Goal: Information Seeking & Learning: Learn about a topic

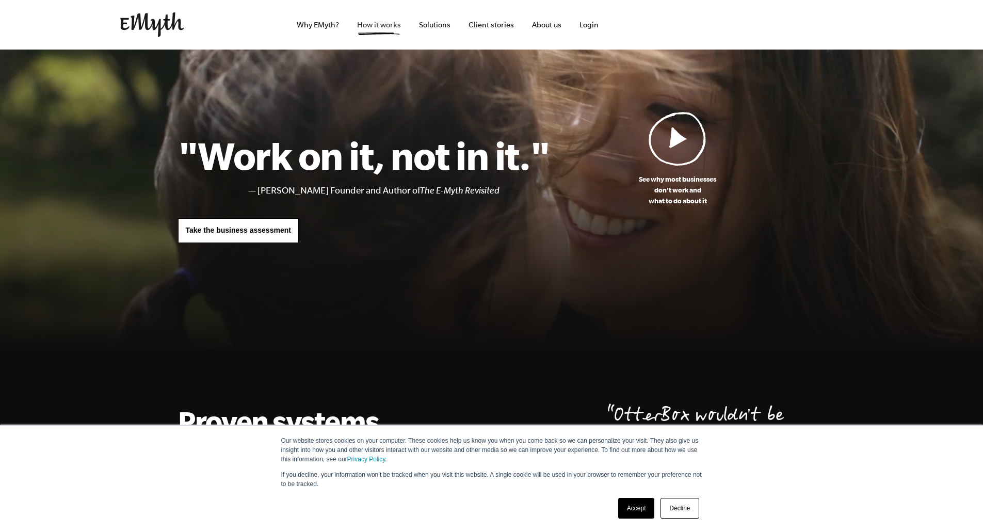
click at [385, 25] on link "How it works" at bounding box center [379, 25] width 60 height 50
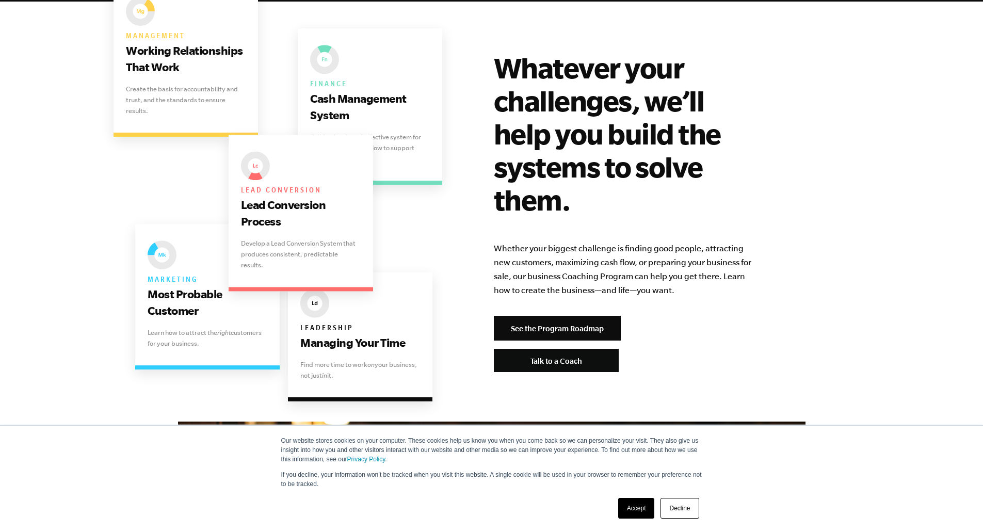
scroll to position [2110, 0]
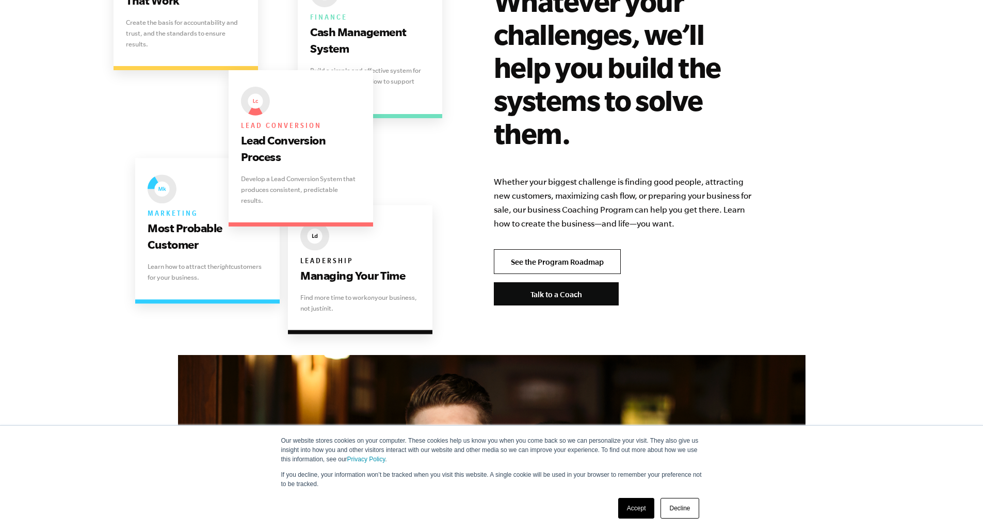
click at [569, 249] on link "See the Program Roadmap" at bounding box center [557, 261] width 127 height 25
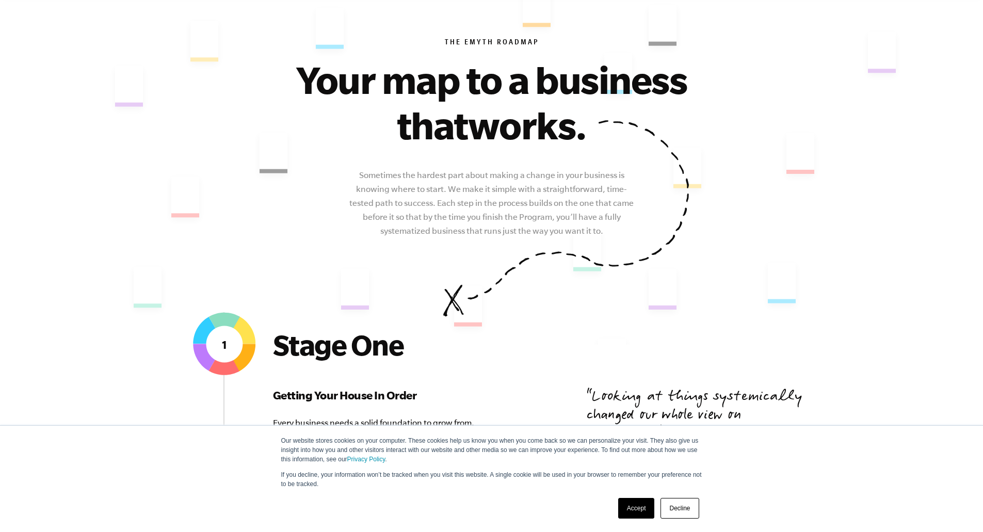
scroll to position [90, 0]
click at [687, 508] on link "Decline" at bounding box center [679, 508] width 38 height 21
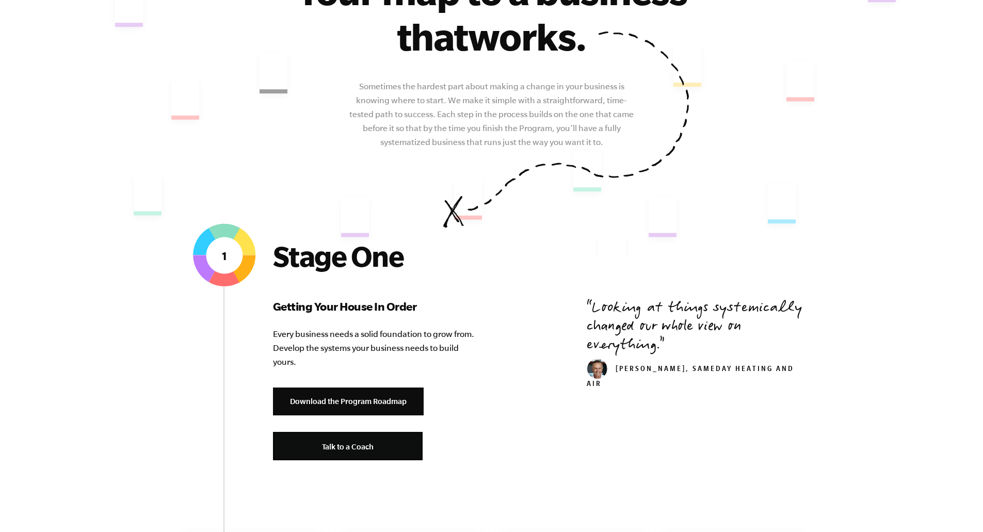
scroll to position [0, 0]
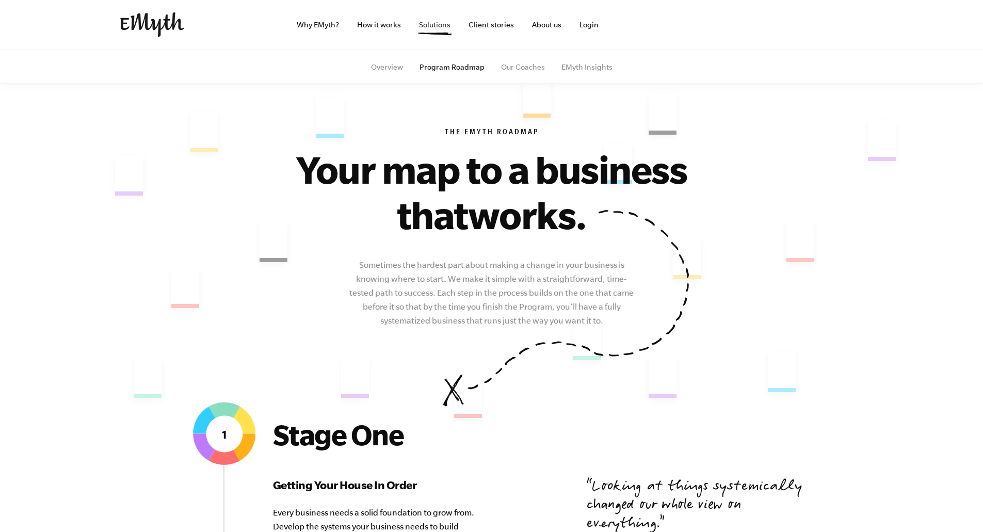
click at [435, 26] on link "Solutions" at bounding box center [435, 25] width 48 height 50
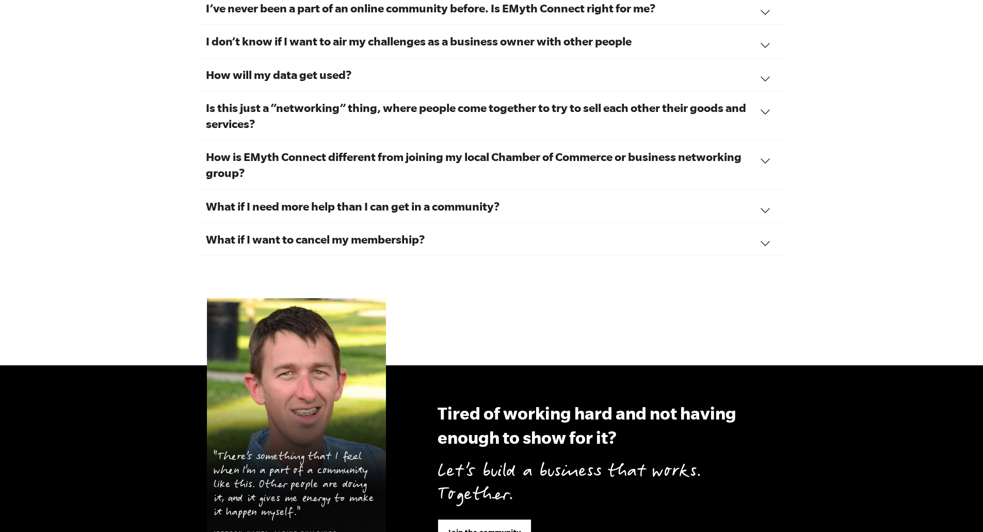
scroll to position [3685, 0]
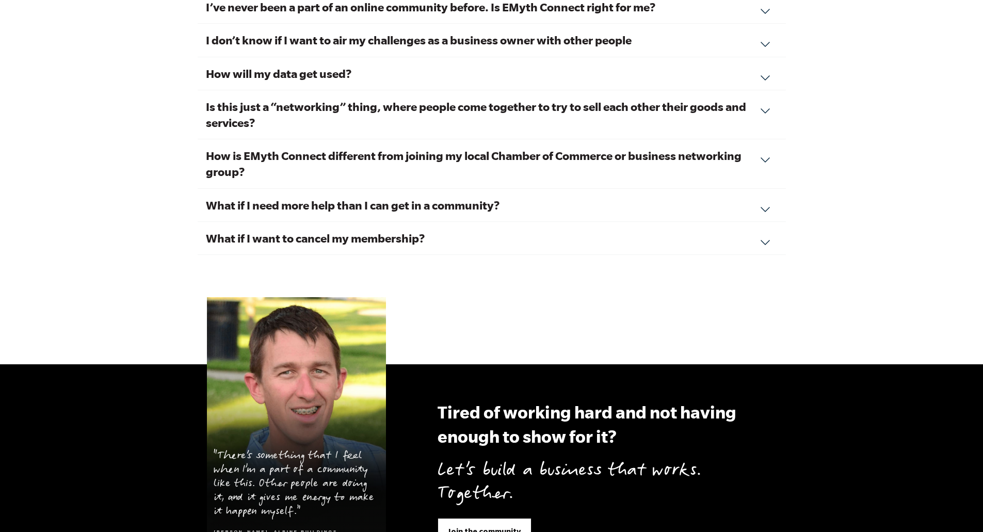
click at [765, 96] on div "Is this just a “networking” thing, where people come together to try to sell ea…" at bounding box center [492, 114] width 588 height 49
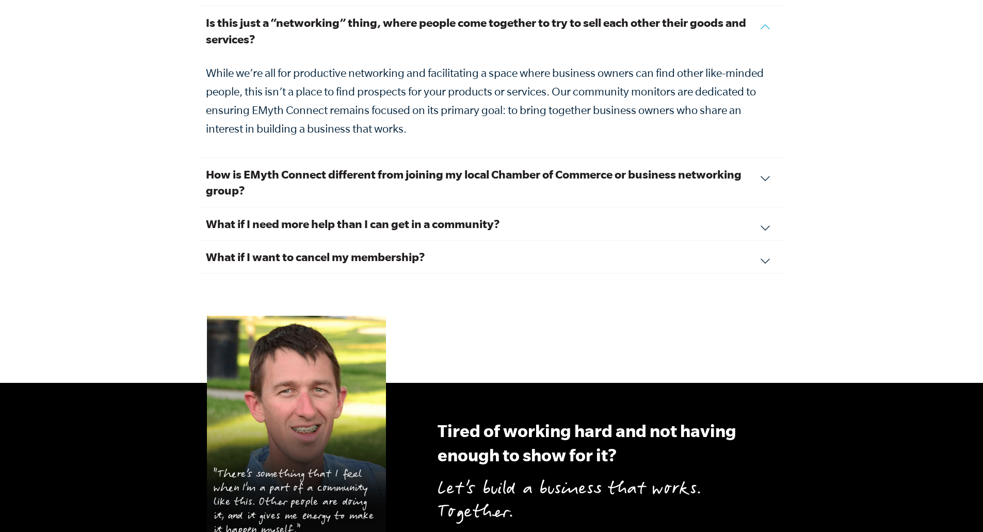
scroll to position [3601, 0]
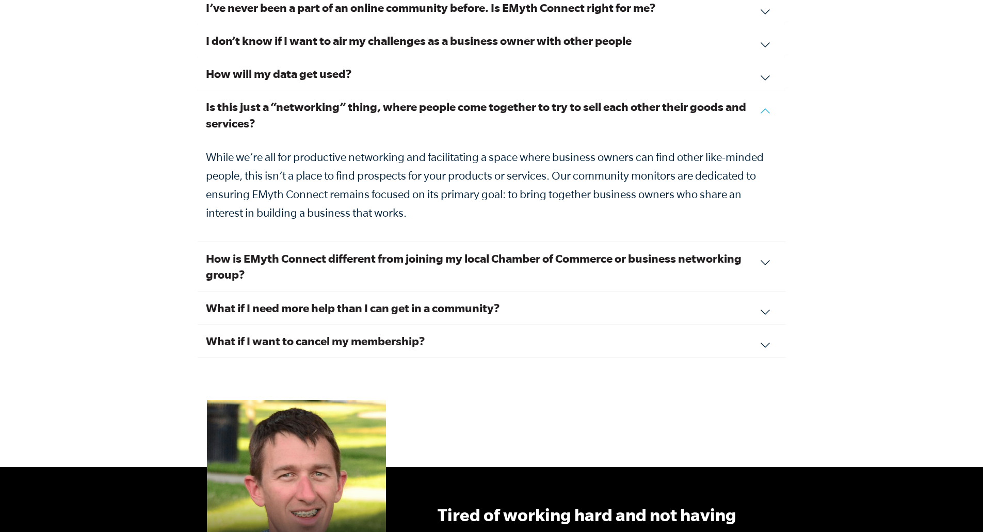
click at [765, 96] on div "Is this just a “networking” thing, where people come together to try to sell ea…" at bounding box center [492, 166] width 588 height 152
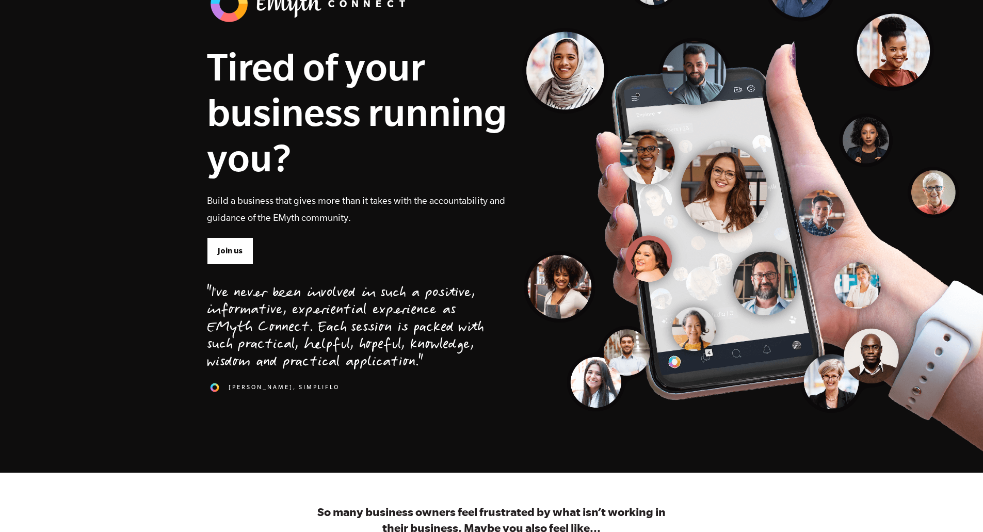
scroll to position [0, 0]
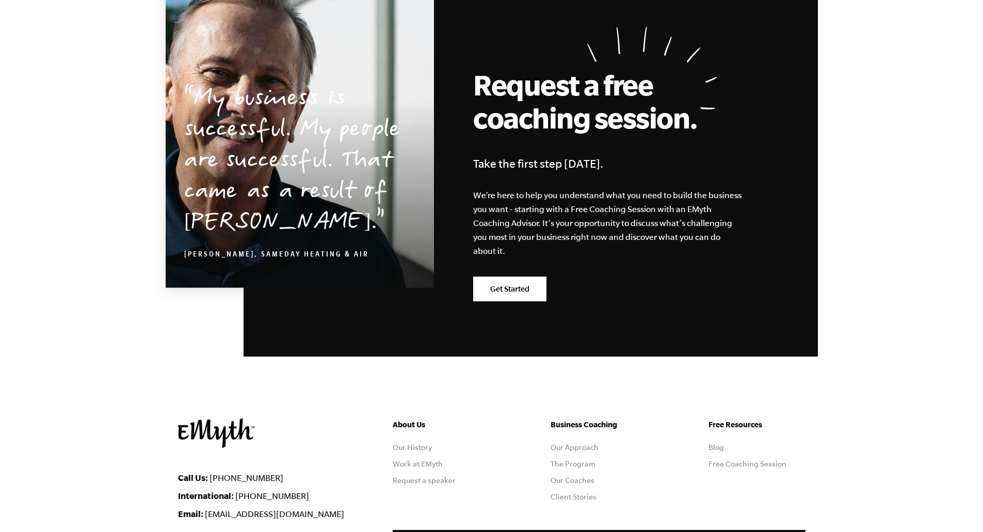
scroll to position [1791, 0]
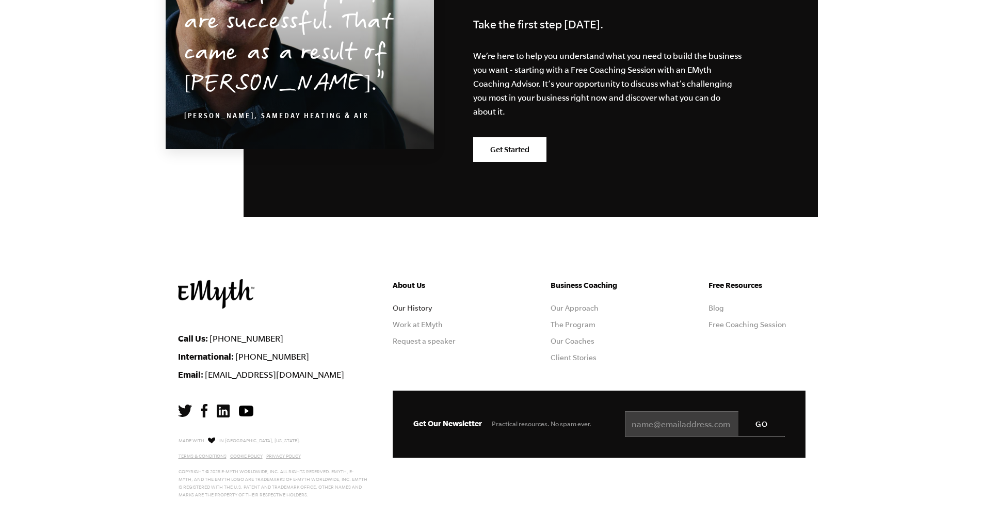
click at [420, 307] on link "Our History" at bounding box center [412, 308] width 39 height 8
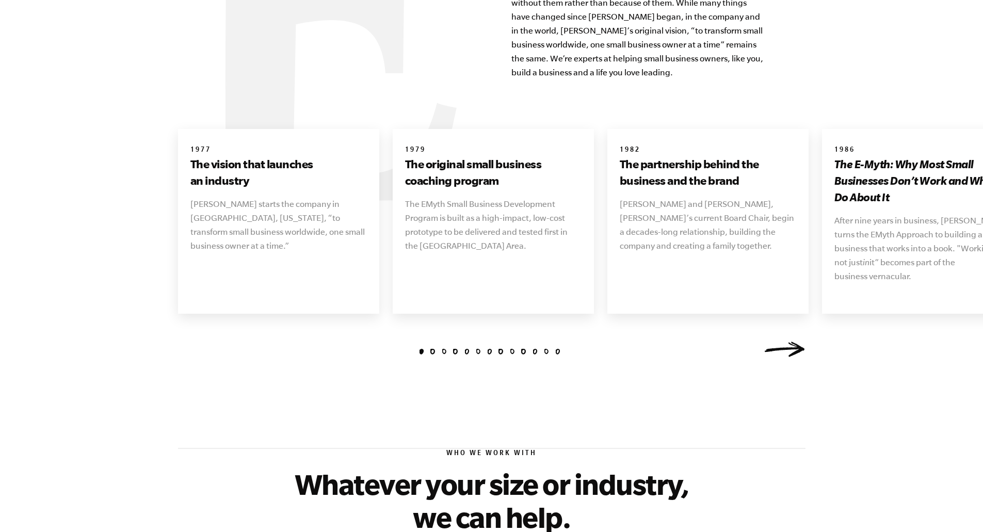
scroll to position [1225, 0]
click at [788, 341] on link "Next" at bounding box center [784, 348] width 41 height 15
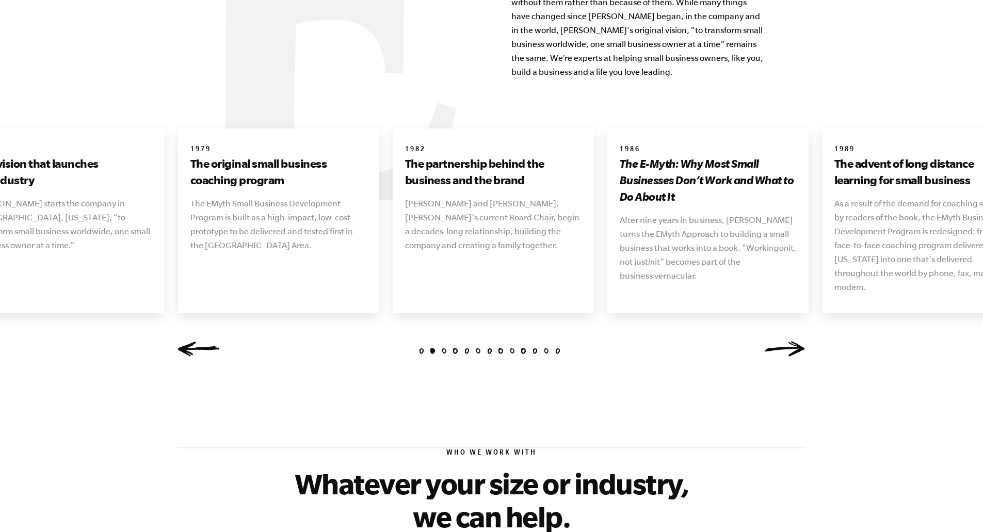
click at [788, 341] on link "Next" at bounding box center [784, 348] width 41 height 15
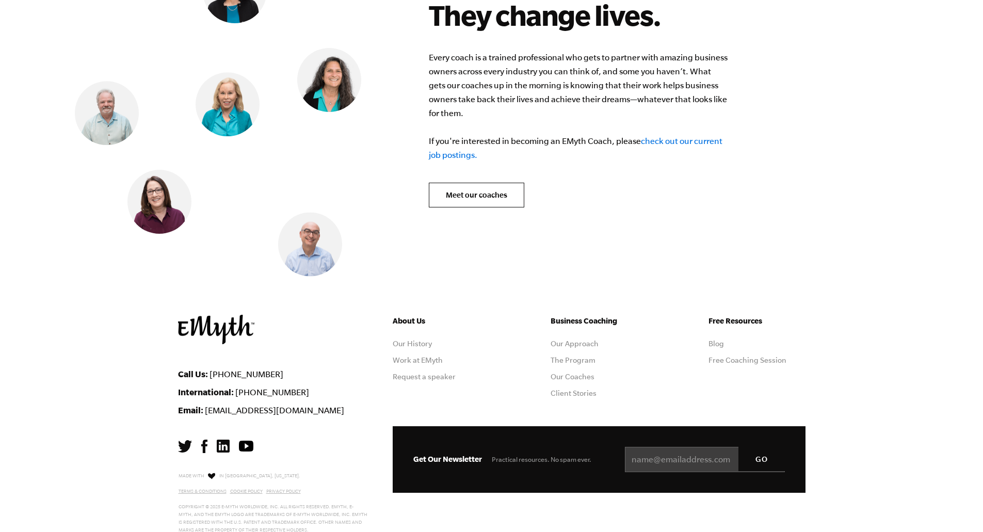
scroll to position [4213, 0]
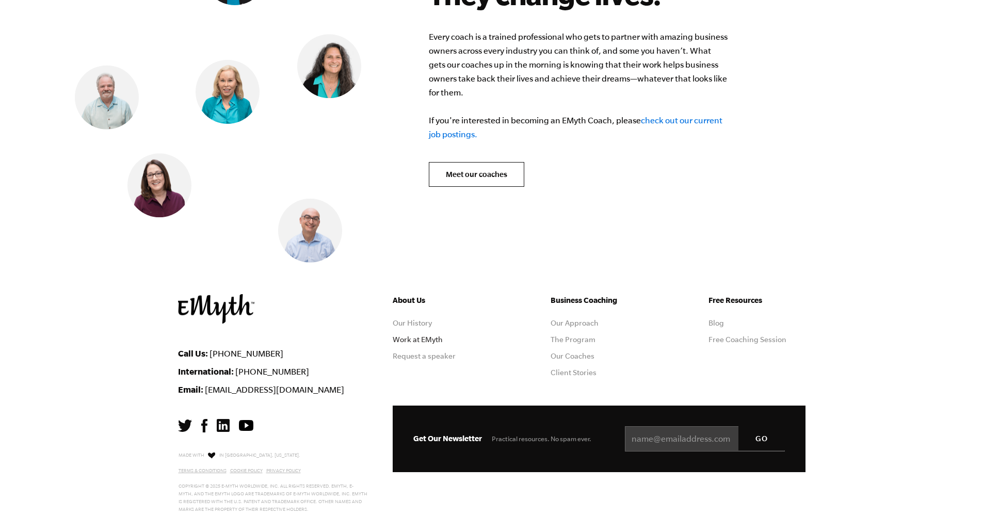
click at [430, 335] on link "Work at EMyth" at bounding box center [418, 339] width 50 height 8
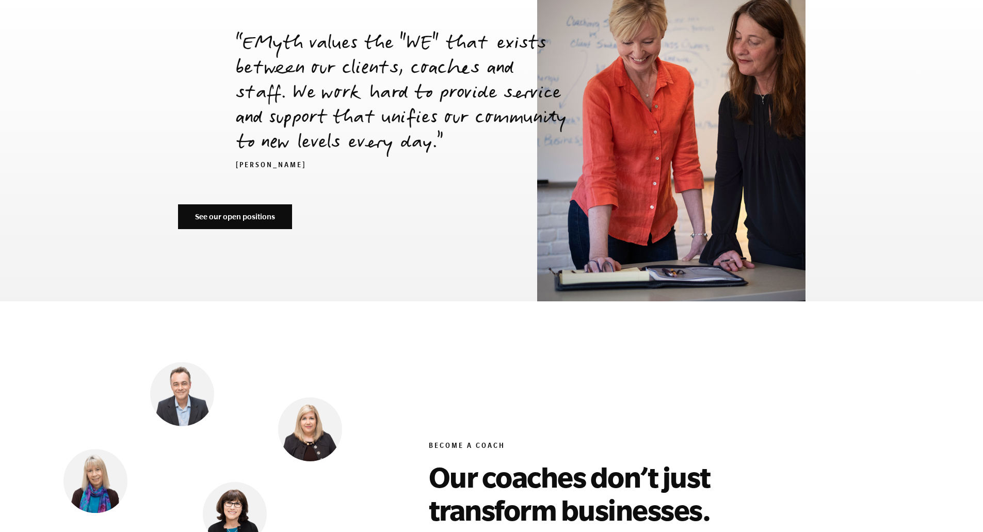
scroll to position [3526, 0]
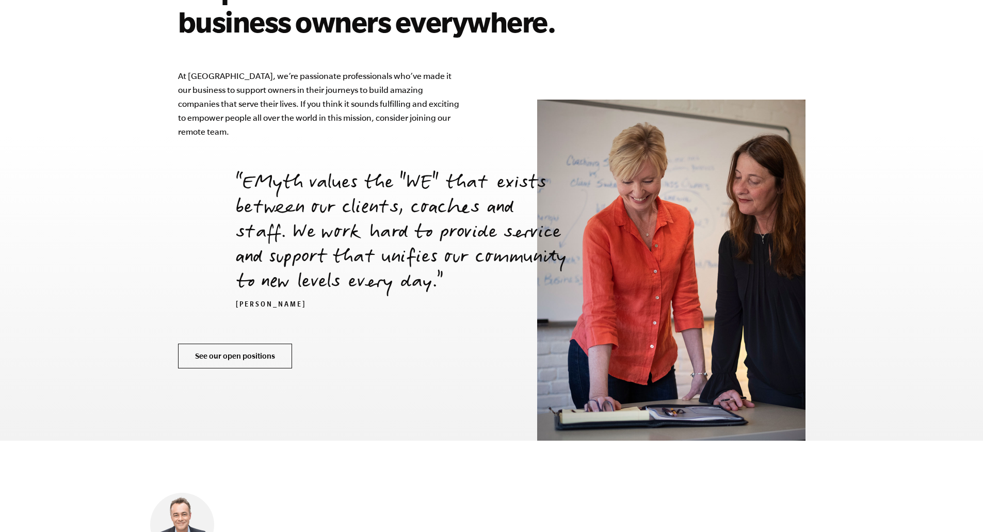
click at [241, 344] on link "See our open positions" at bounding box center [235, 356] width 114 height 25
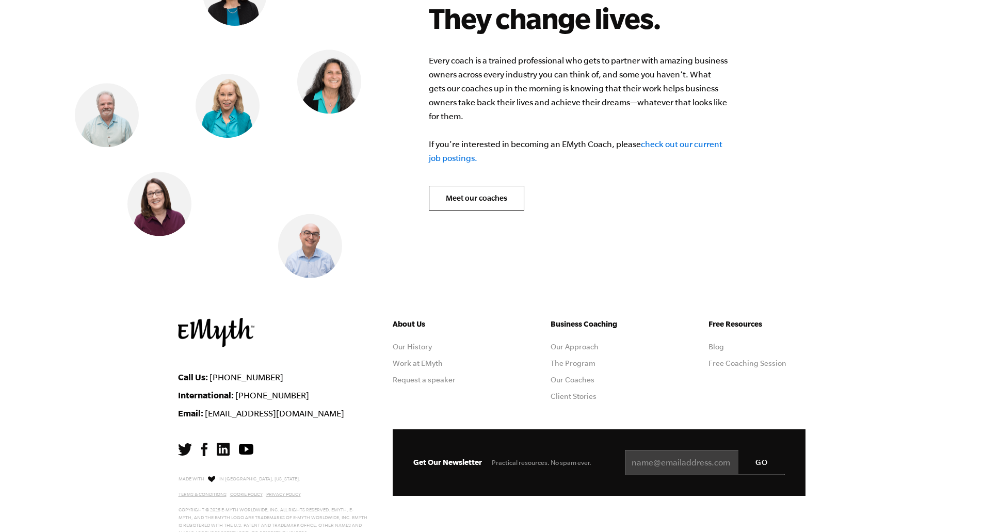
scroll to position [4213, 0]
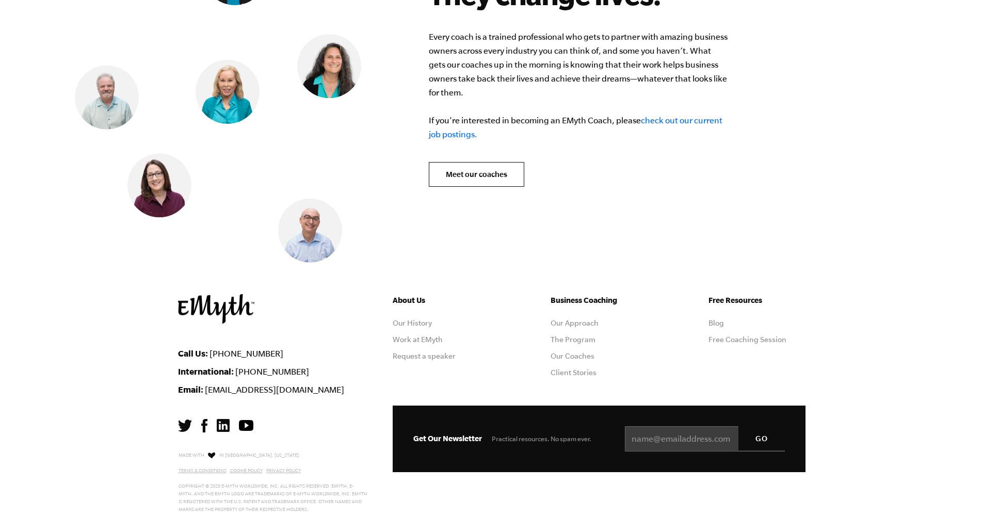
click at [735, 355] on ul "Free Resources Blog Free Coaching Session" at bounding box center [756, 339] width 97 height 91
